Goal: Information Seeking & Learning: Check status

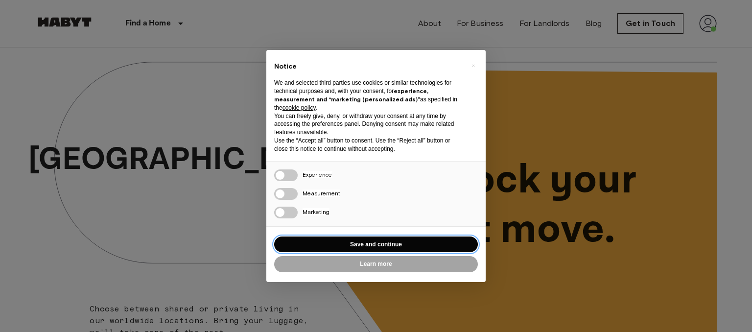
click at [386, 248] on button "Save and continue" at bounding box center [376, 244] width 204 height 16
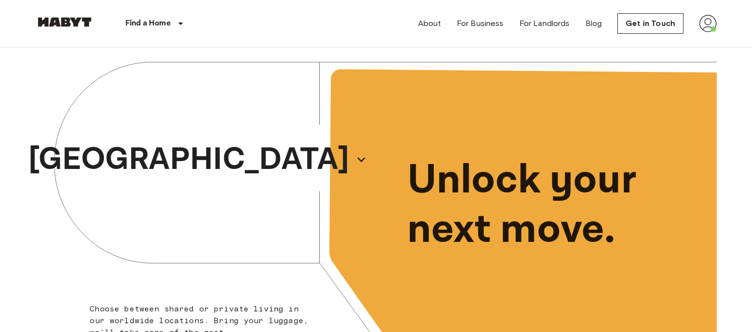
click at [704, 29] on img at bounding box center [708, 24] width 18 height 18
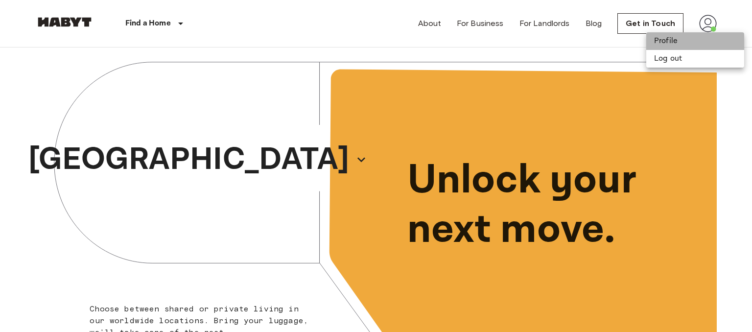
click at [660, 40] on li "Profile" at bounding box center [695, 41] width 98 height 18
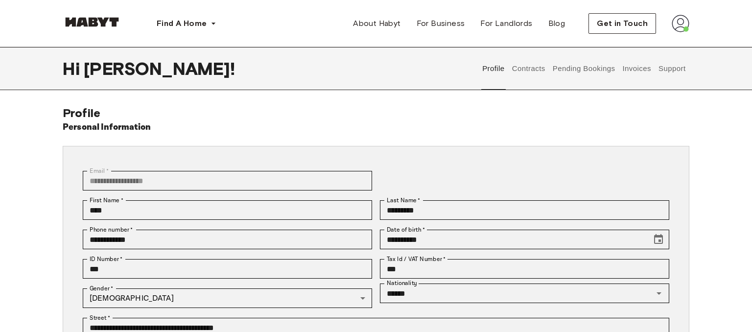
click at [530, 66] on button "Contracts" at bounding box center [529, 68] width 36 height 43
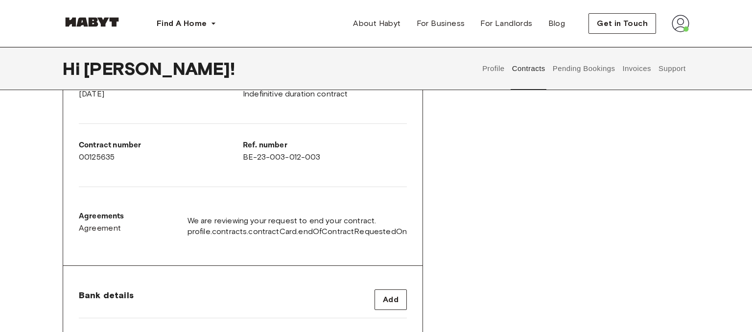
scroll to position [215, 0]
click at [271, 153] on div "Ref. number BE-23-003-012-003" at bounding box center [325, 152] width 164 height 24
copy p "Ref. number"
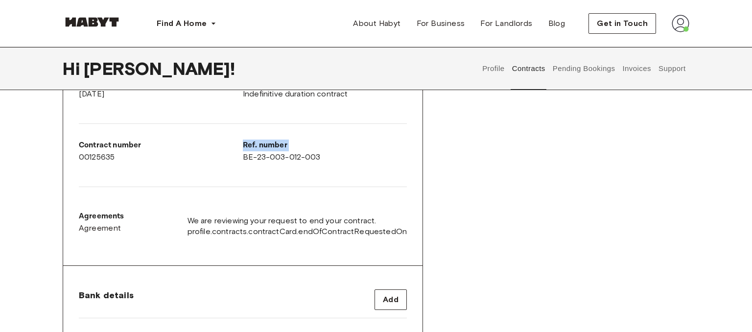
click at [582, 71] on button "Pending Bookings" at bounding box center [583, 68] width 65 height 43
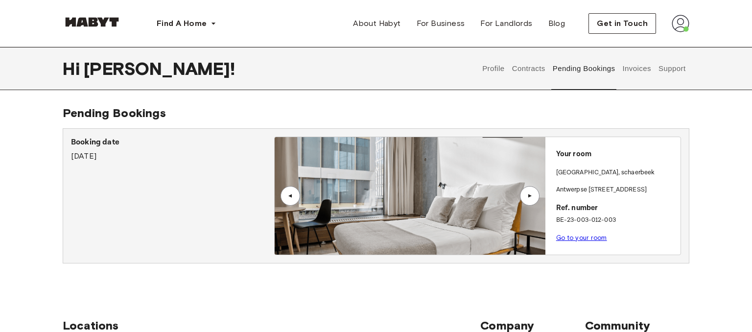
click at [523, 71] on button "Contracts" at bounding box center [529, 68] width 36 height 43
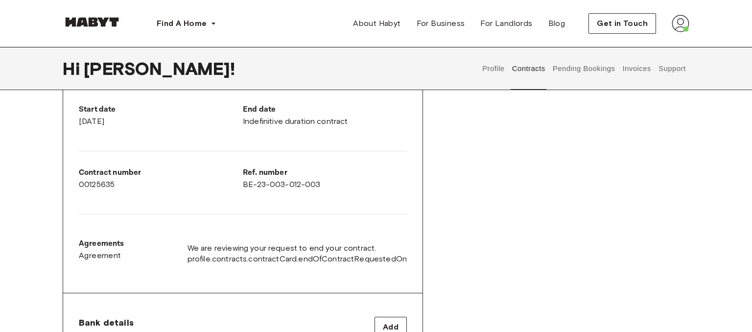
scroll to position [278, 0]
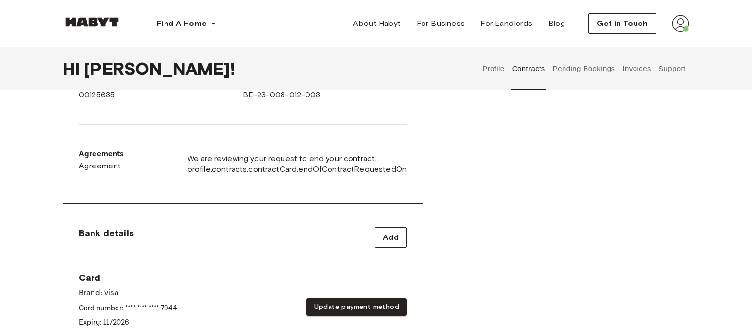
click at [227, 158] on span "We are reviewing your request to end your contract." at bounding box center [297, 158] width 219 height 11
click at [158, 199] on div "Start date September 9th, 2025 End date Indefinitive duration contract Contract…" at bounding box center [242, 101] width 359 height 205
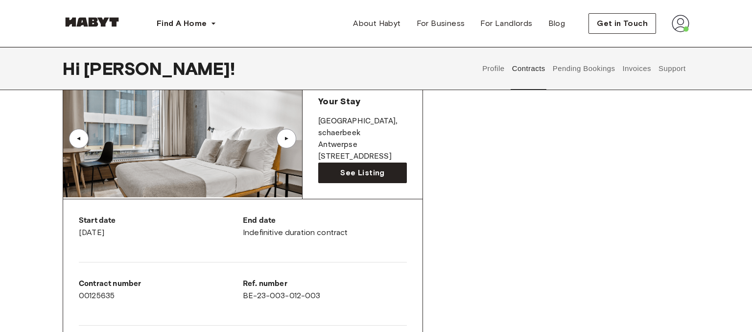
scroll to position [0, 0]
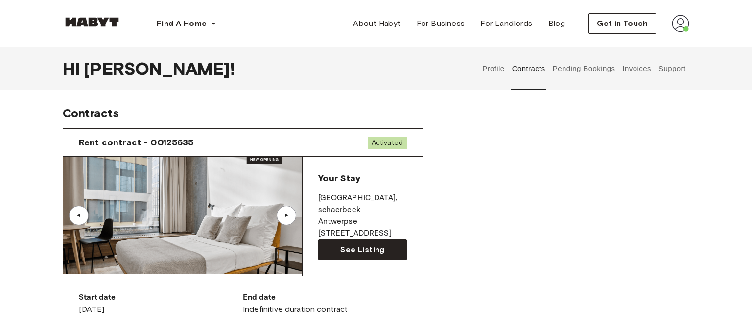
click at [573, 74] on button "Pending Bookings" at bounding box center [583, 68] width 65 height 43
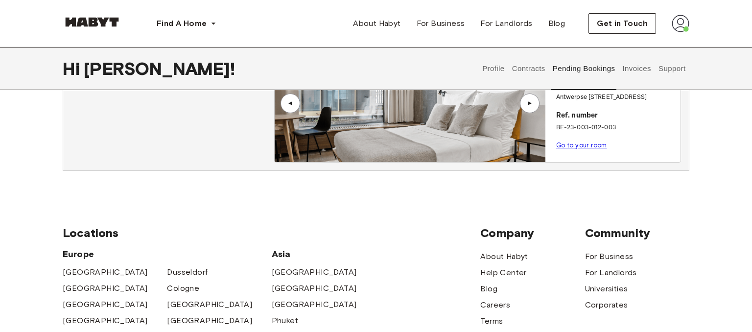
scroll to position [69, 0]
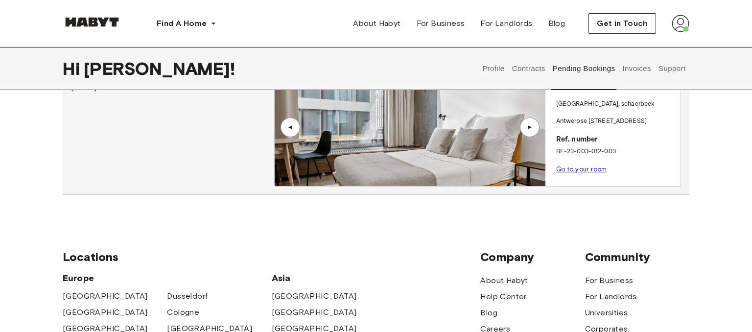
click at [638, 71] on button "Invoices" at bounding box center [636, 68] width 31 height 43
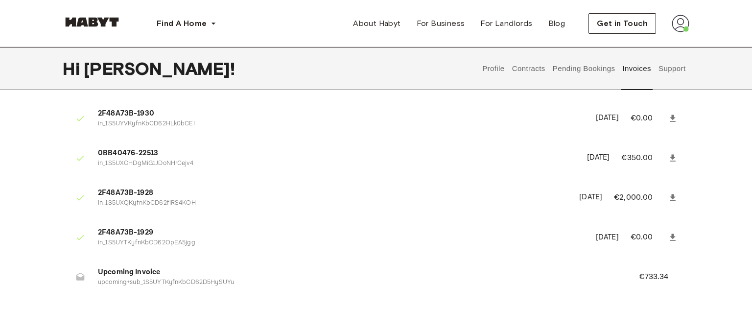
scroll to position [35, 0]
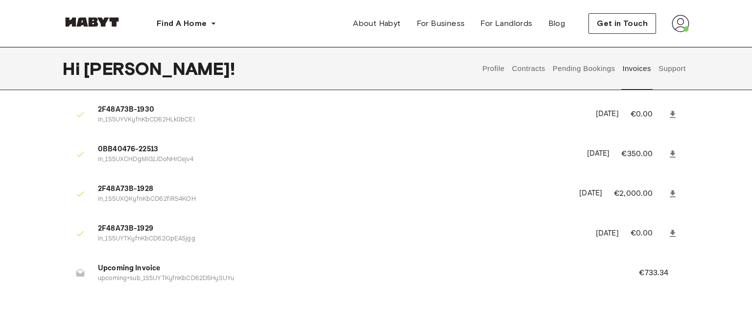
click at [673, 72] on button "Support" at bounding box center [672, 68] width 30 height 43
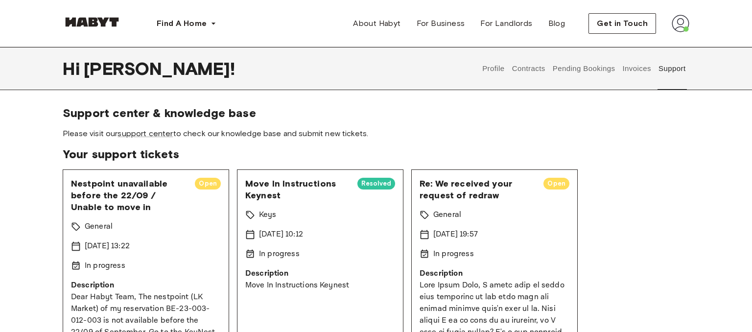
click at [218, 128] on section "Support center & knowledge base Please visit our support center to check our kn…" at bounding box center [376, 122] width 627 height 33
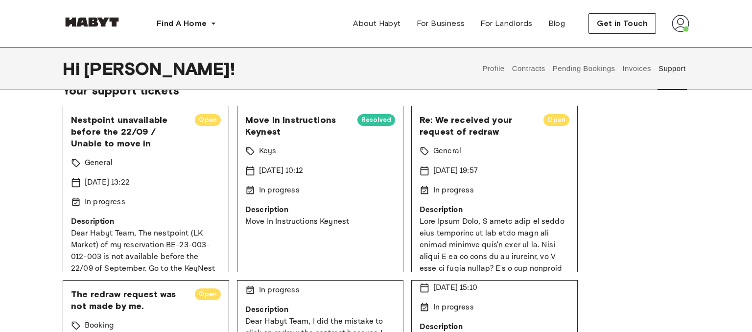
scroll to position [72, 0]
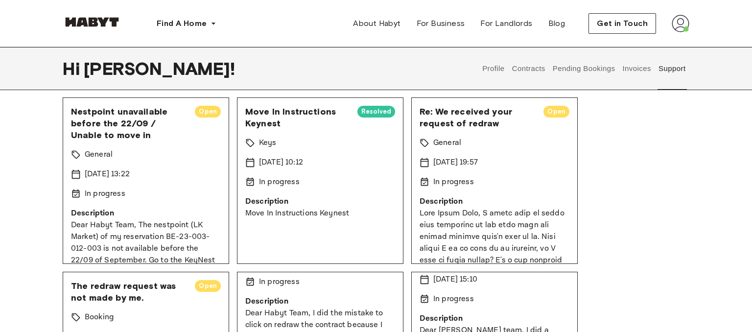
click at [281, 128] on span "Move In Instructions Keynest" at bounding box center [297, 118] width 104 height 24
click at [251, 146] on icon at bounding box center [250, 143] width 8 height 8
click at [274, 146] on p "Keys" at bounding box center [268, 143] width 18 height 12
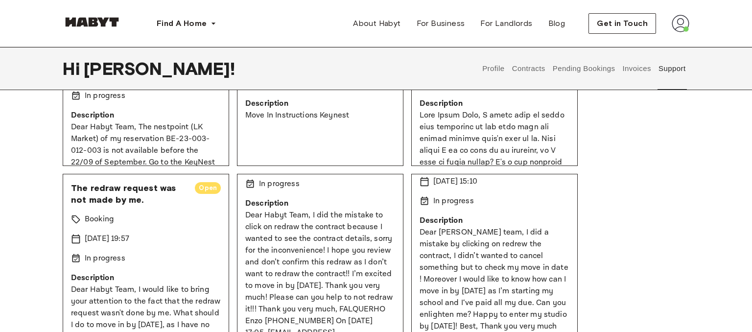
scroll to position [173, 0]
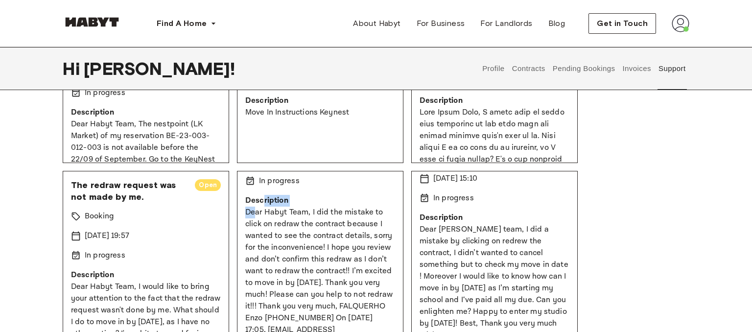
drag, startPoint x: 261, startPoint y: 195, endPoint x: 257, endPoint y: 217, distance: 22.6
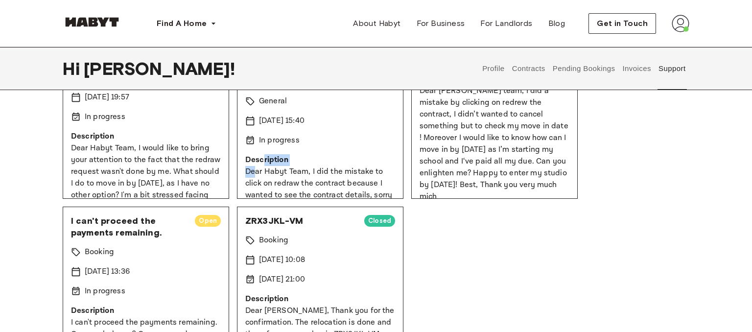
scroll to position [327, 0]
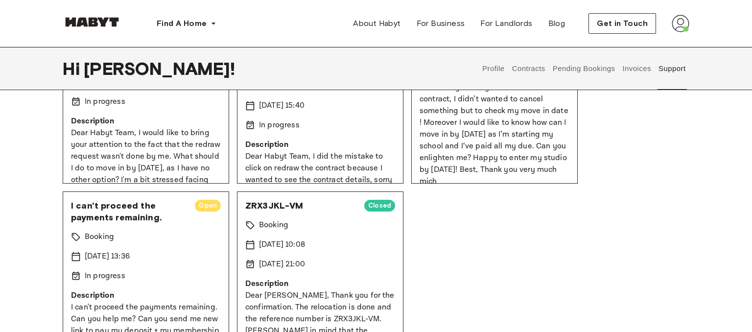
click at [446, 229] on div "Nestpoint unavailable before the 22/09 / Unable to move in Open General 15 Sep …" at bounding box center [376, 100] width 627 height 515
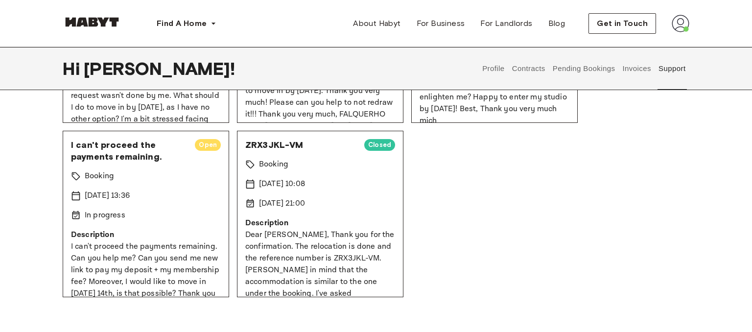
scroll to position [0, 0]
